Goal: Transaction & Acquisition: Purchase product/service

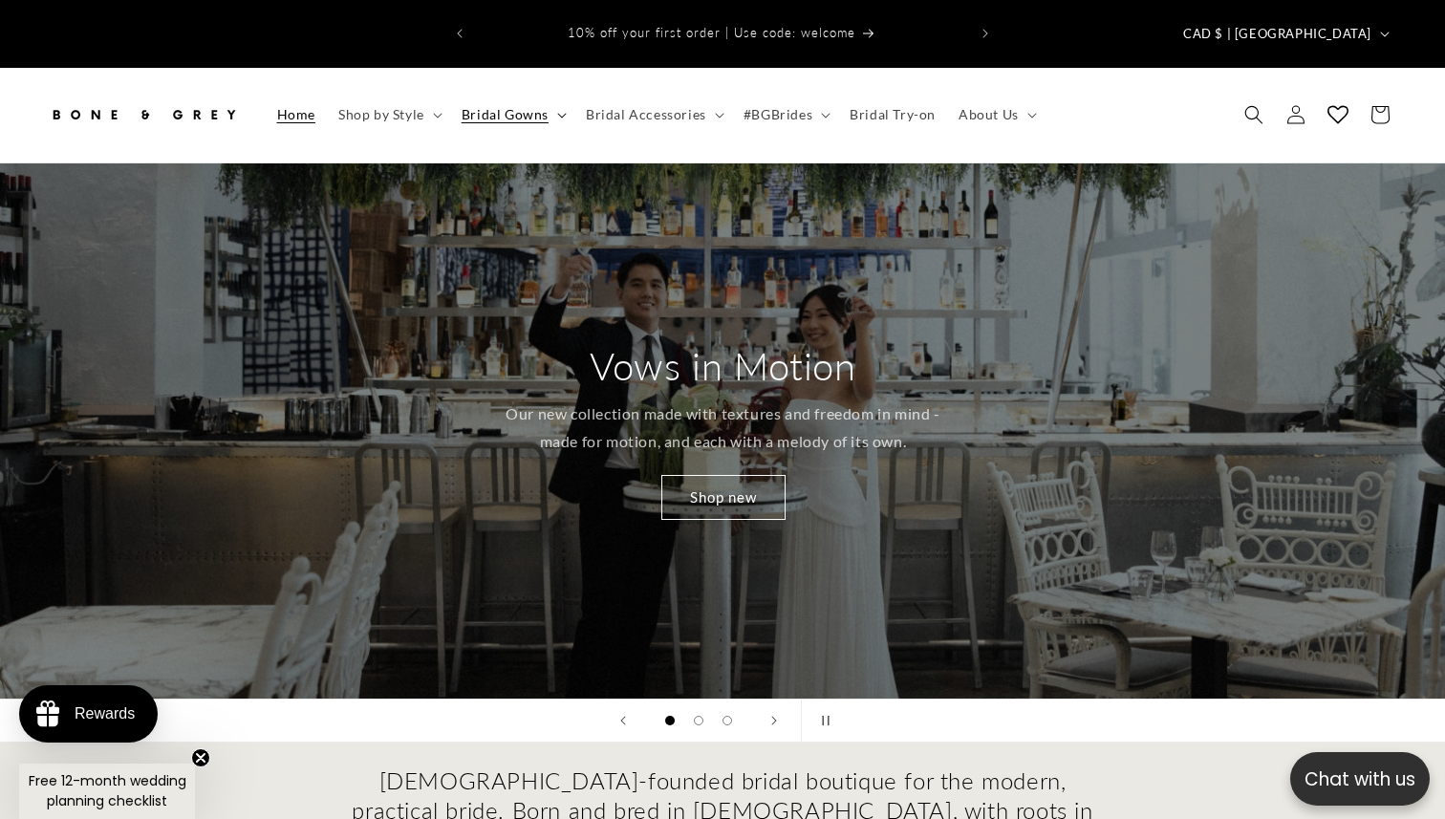
click at [465, 106] on span "Bridal Gowns" at bounding box center [505, 114] width 87 height 17
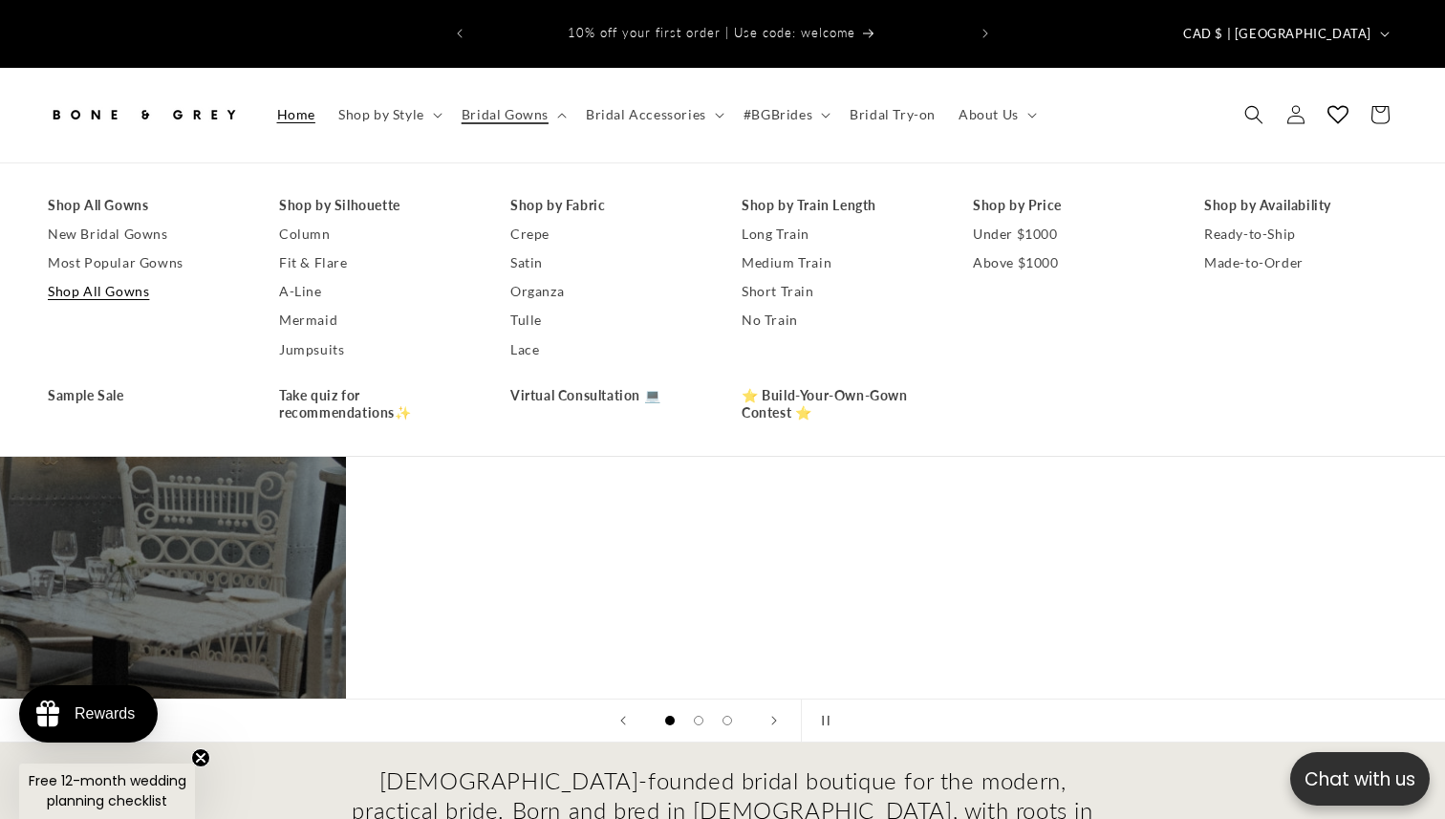
click at [119, 277] on link "Shop All Gowns" at bounding box center [144, 291] width 193 height 29
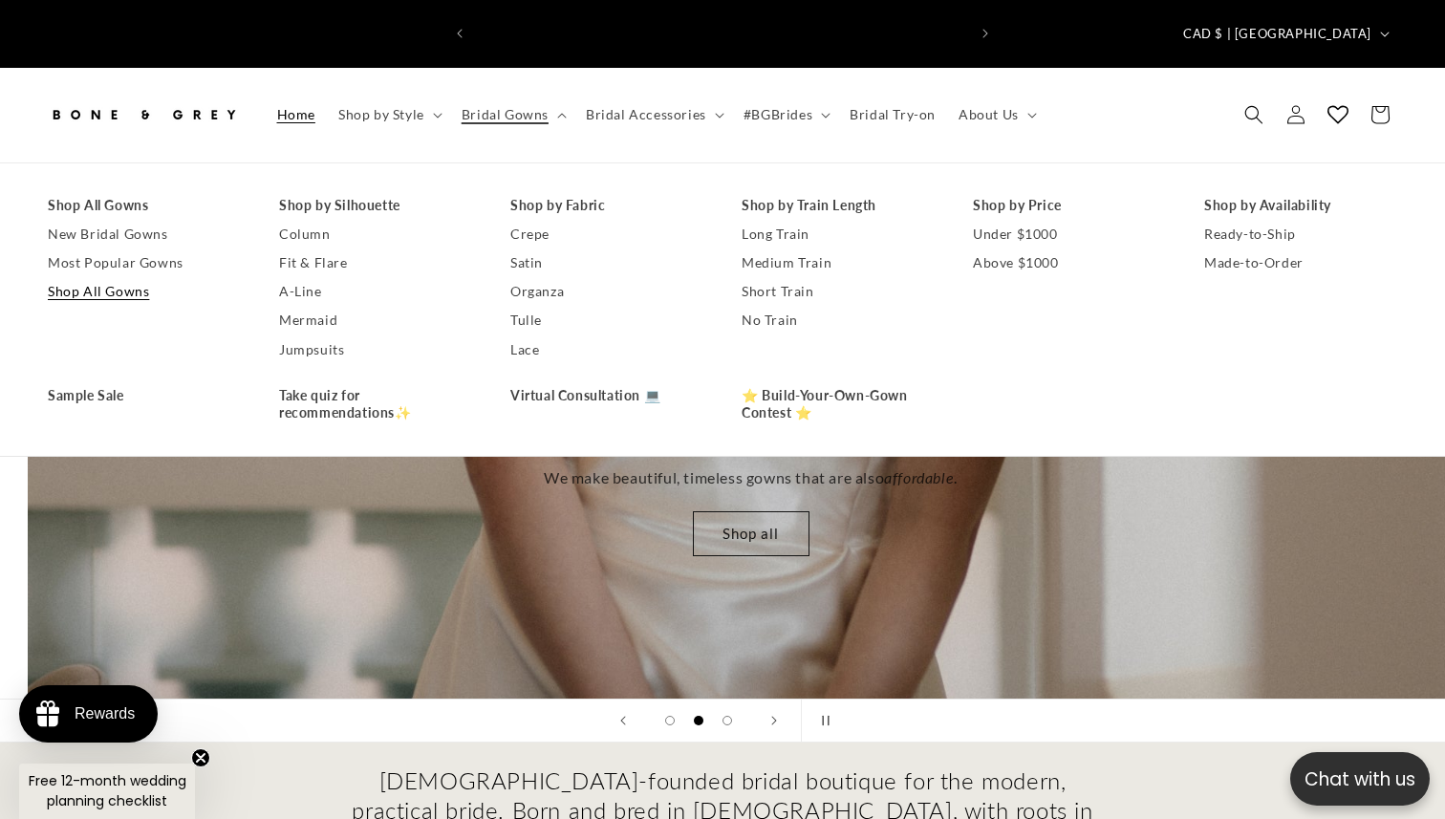
scroll to position [0, 1445]
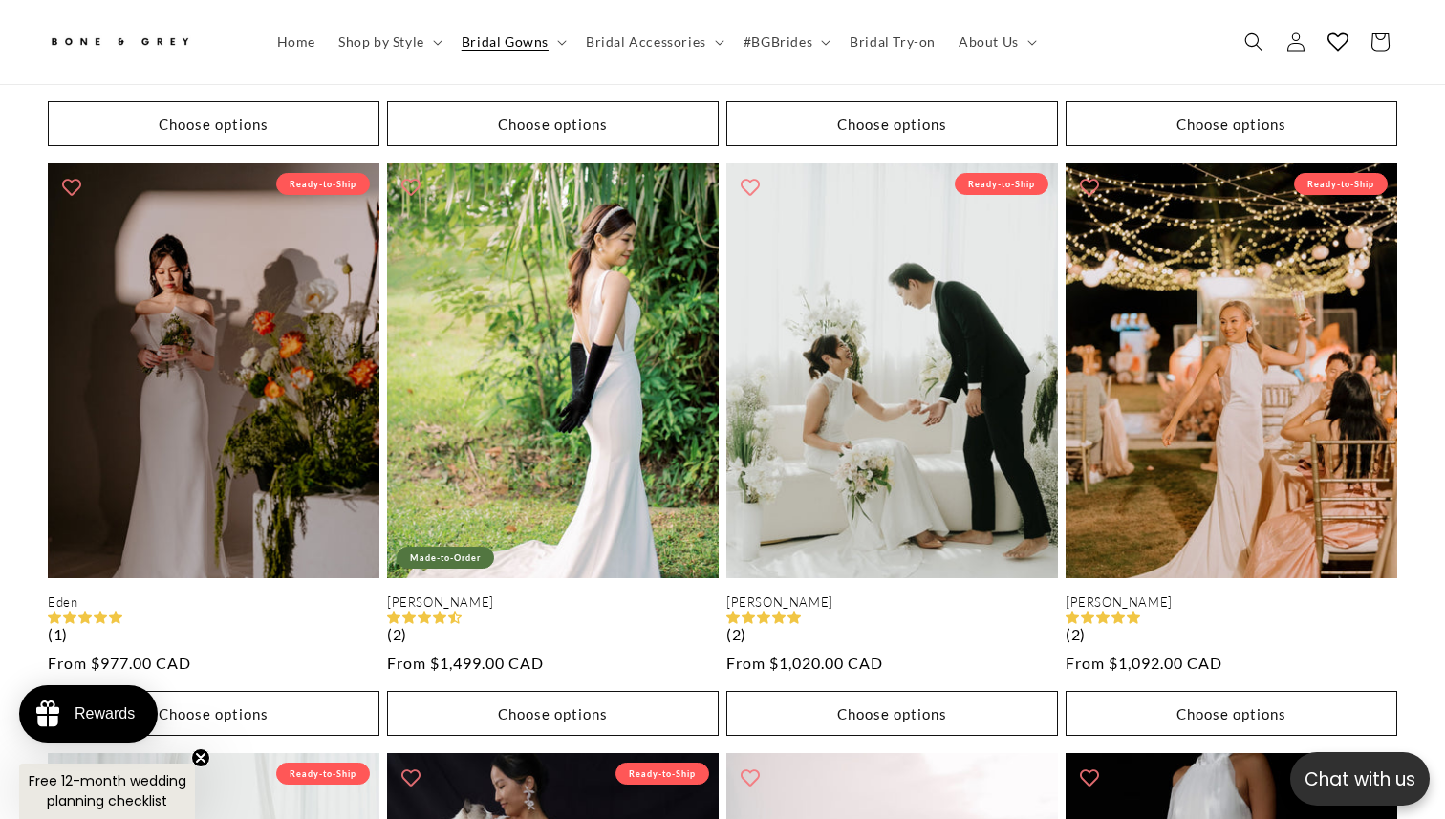
scroll to position [0, 492]
